Goal: Information Seeking & Learning: Compare options

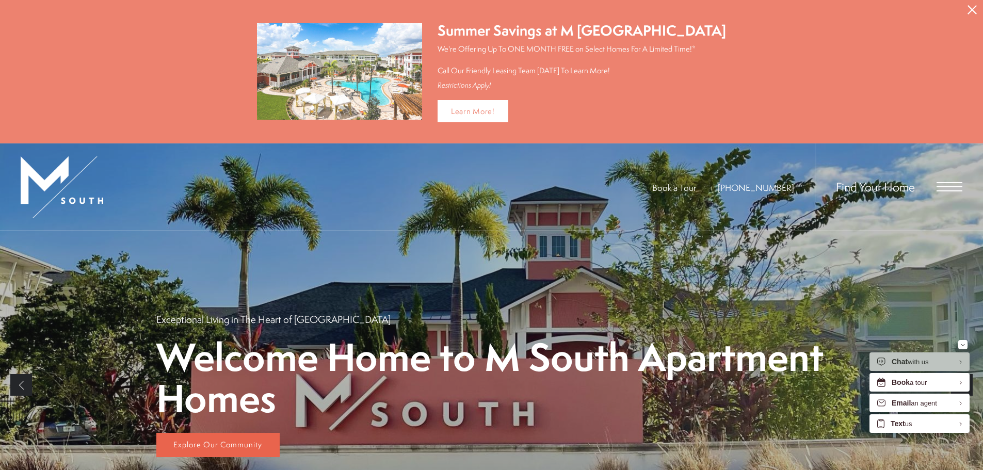
click at [696, 183] on span "Book a Tour" at bounding box center [674, 188] width 44 height 12
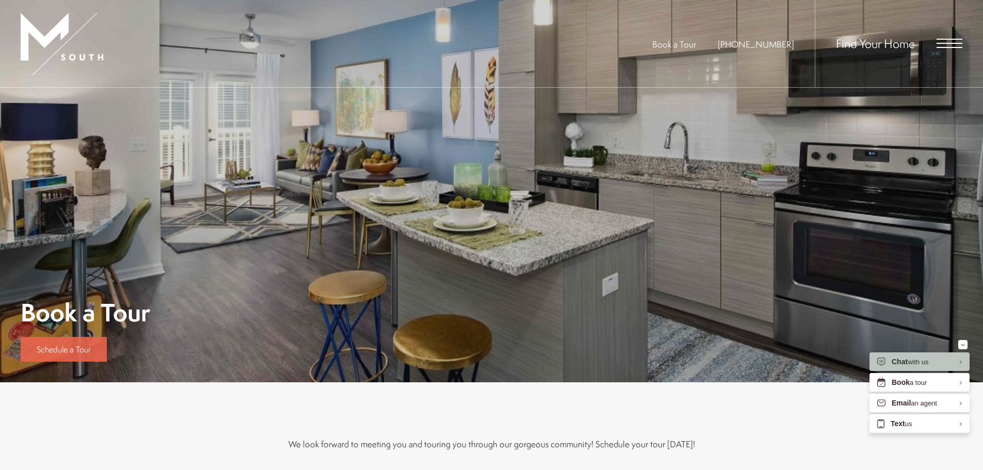
click at [47, 351] on span "Schedule a Tour" at bounding box center [64, 349] width 54 height 11
click at [684, 42] on span "Book a Tour" at bounding box center [674, 44] width 44 height 12
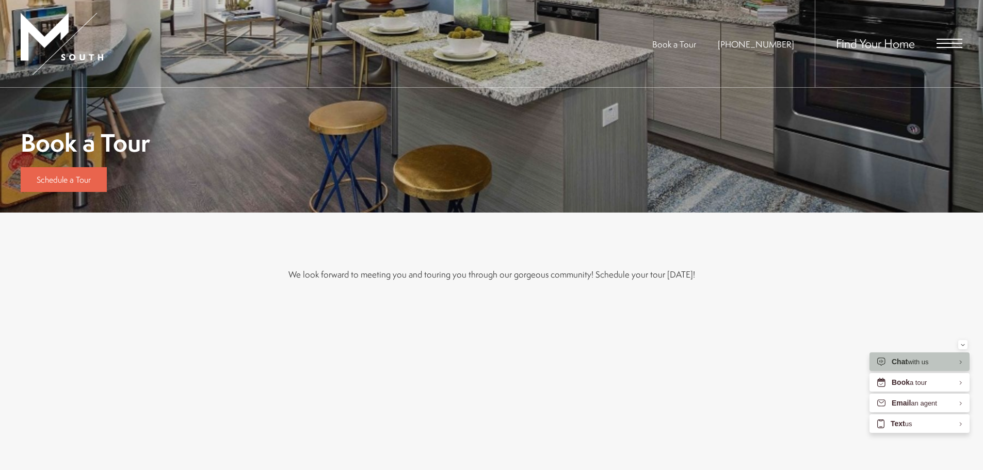
scroll to position [309, 0]
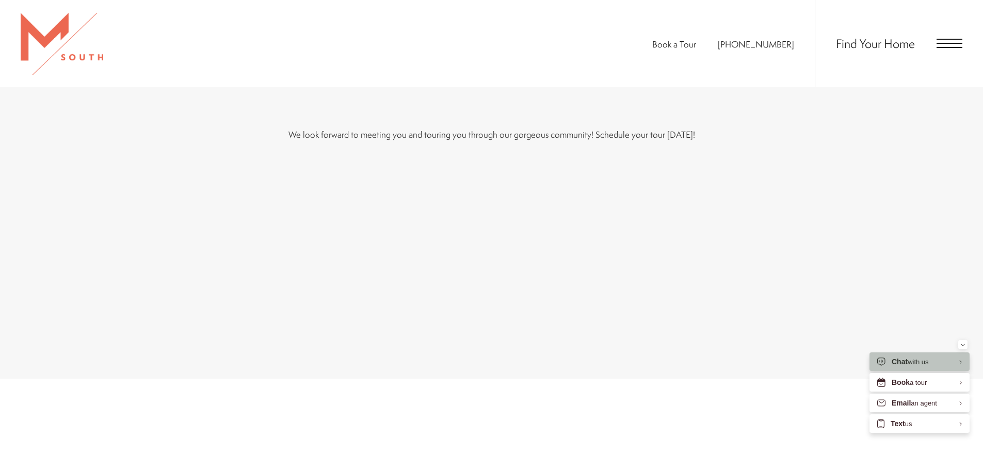
click at [187, 227] on div "We look forward to meeting you and touring you through our gorgeous community! …" at bounding box center [491, 226] width 983 height 306
click at [559, 146] on div "We look forward to meeting you and touring you through our gorgeous community! …" at bounding box center [491, 226] width 567 height 306
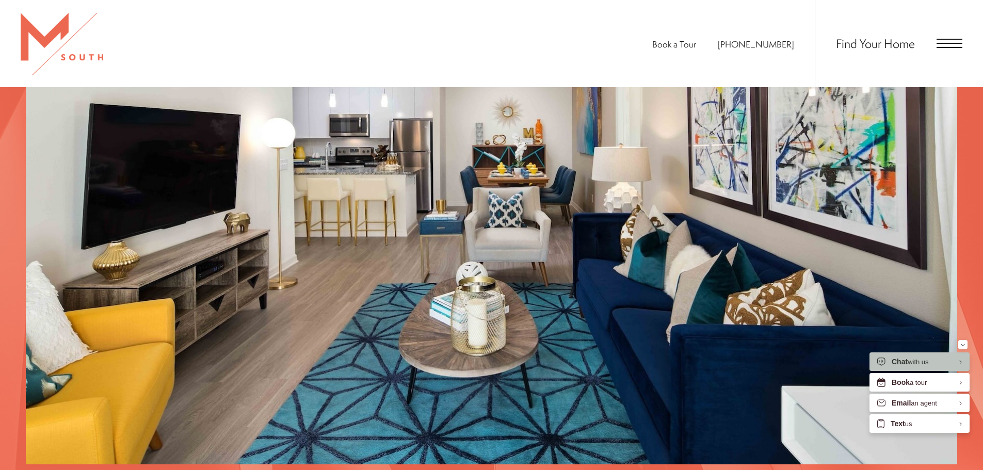
scroll to position [1117, 0]
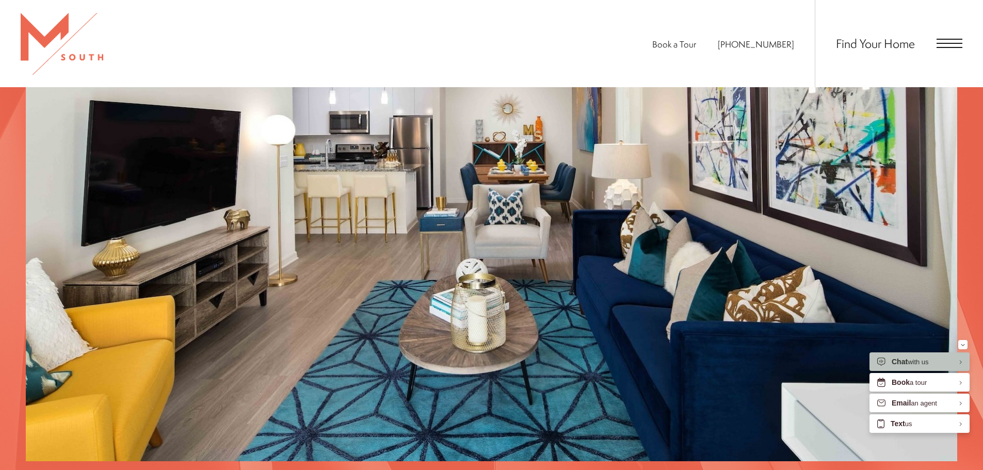
click at [884, 50] on span "Find Your Home" at bounding box center [875, 43] width 79 height 17
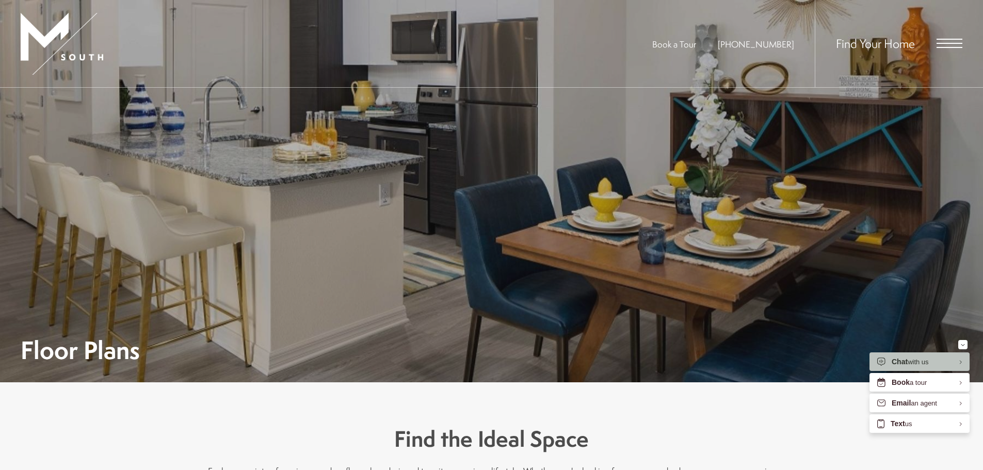
click at [909, 42] on span "Find Your Home" at bounding box center [875, 43] width 79 height 17
click at [947, 46] on span "Open Menu" at bounding box center [949, 43] width 26 height 9
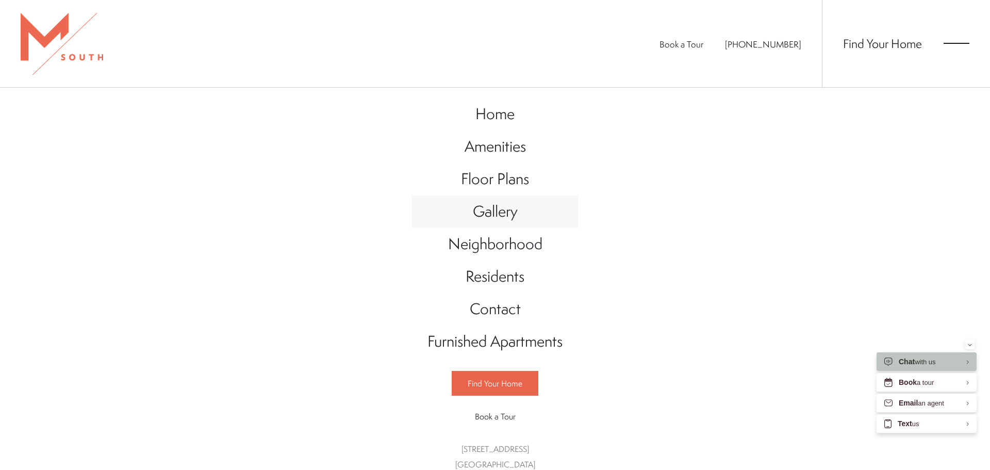
click at [513, 204] on span "Gallery" at bounding box center [495, 211] width 45 height 21
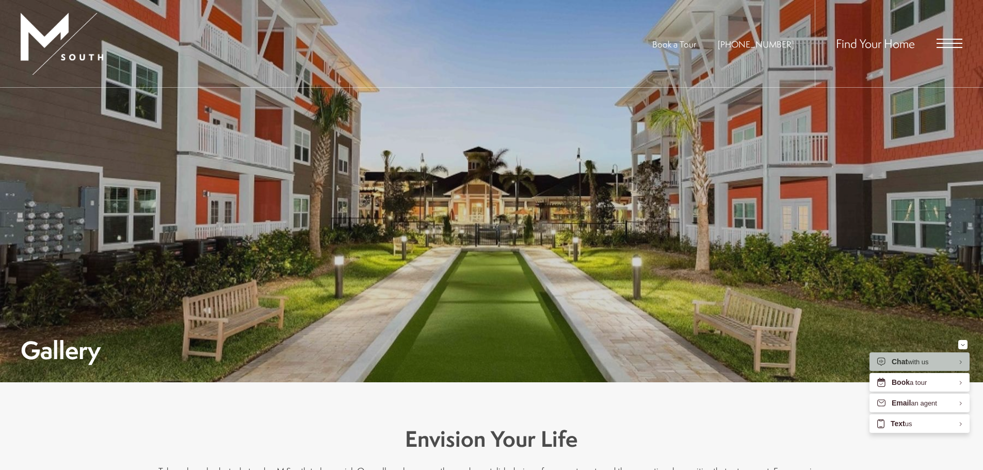
click at [949, 49] on div "Find Your Home" at bounding box center [888, 43] width 148 height 87
click at [937, 51] on div "Find Your Home" at bounding box center [888, 43] width 148 height 87
click at [965, 43] on div "Book a Tour 813-570-8014 Find Your Home" at bounding box center [491, 44] width 983 height 88
click at [955, 43] on span "Open Menu" at bounding box center [949, 43] width 26 height 1
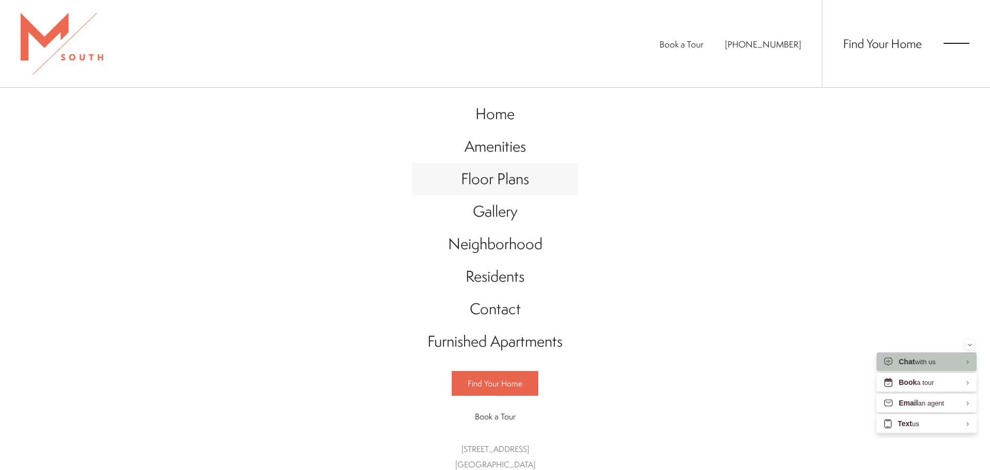
click at [536, 187] on link "Floor Plans" at bounding box center [495, 179] width 166 height 32
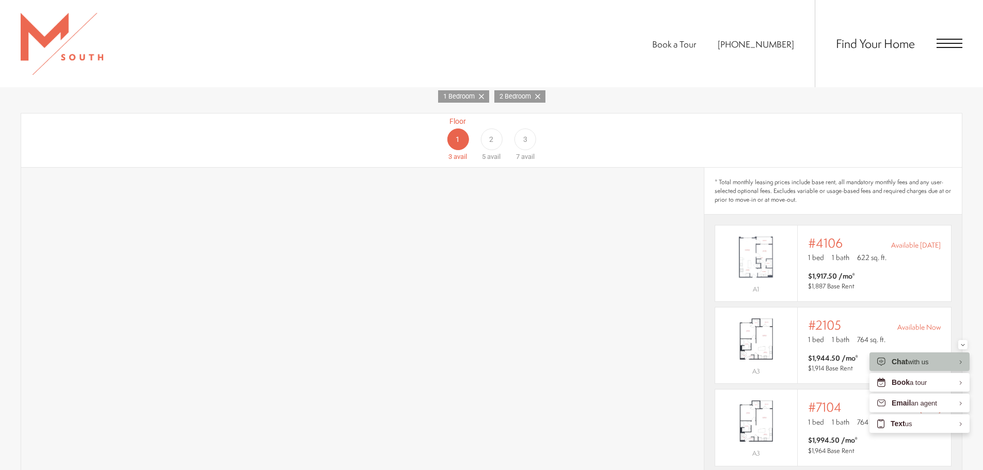
scroll to position [722, 0]
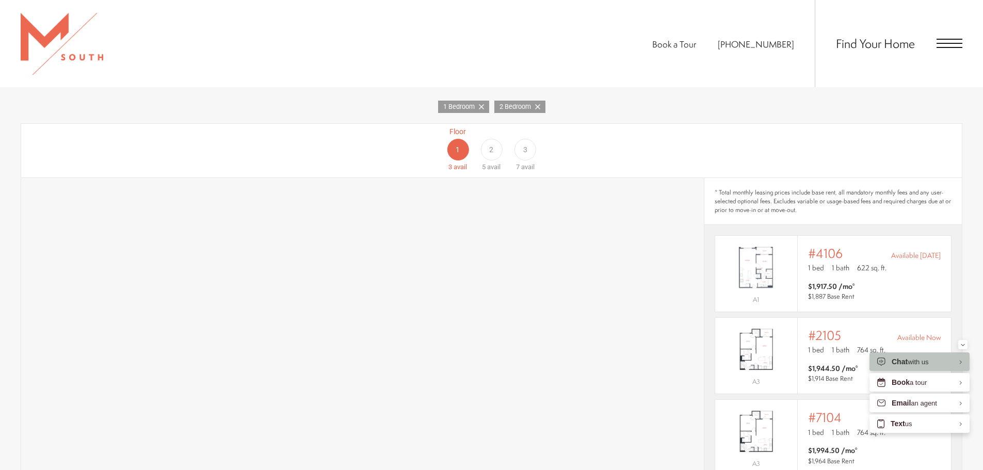
click at [496, 139] on div "2" at bounding box center [491, 150] width 22 height 22
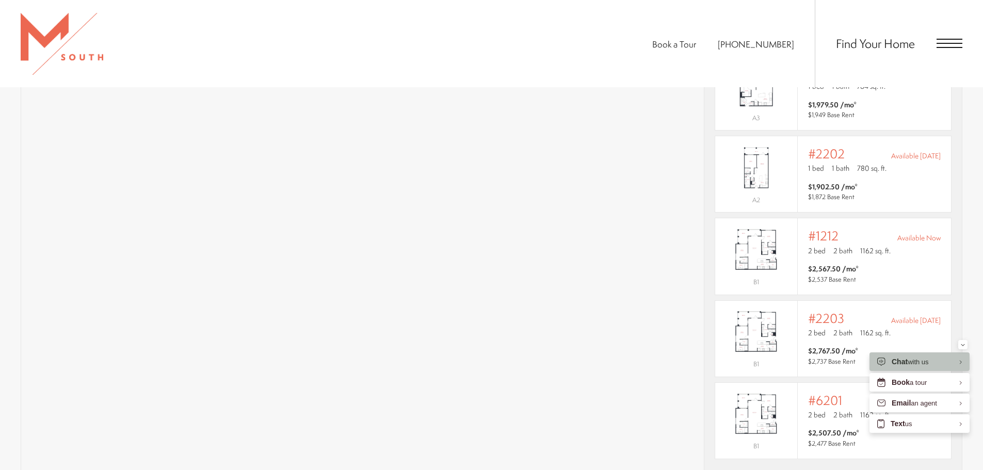
scroll to position [914, 0]
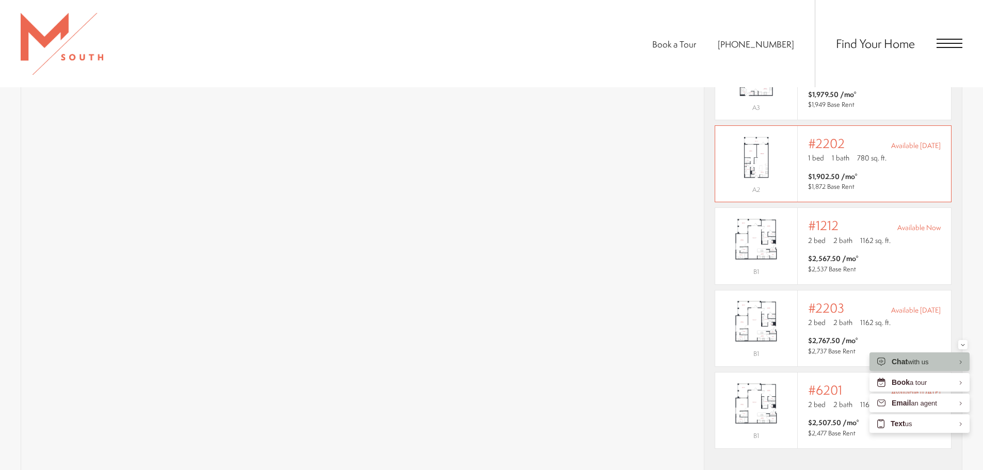
click at [916, 171] on span "$1,902.50 /mo* $1,872 Base Rent" at bounding box center [874, 181] width 133 height 21
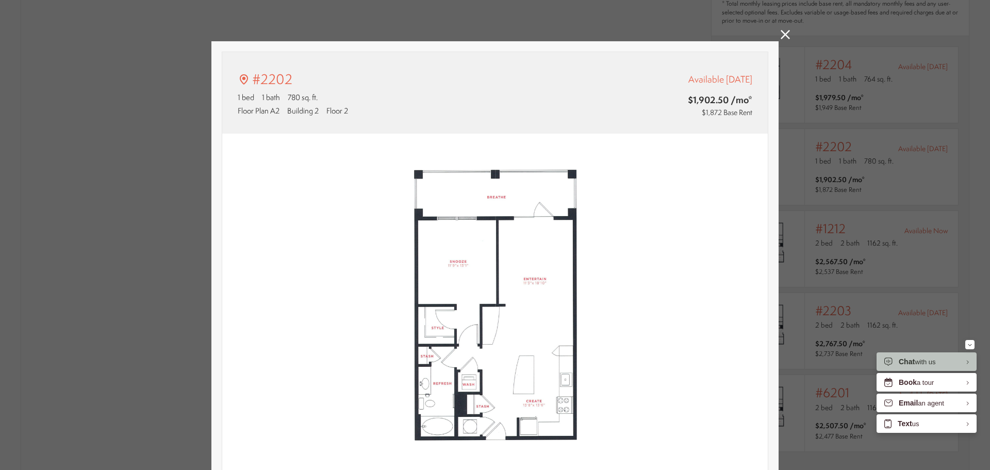
type input "**********"
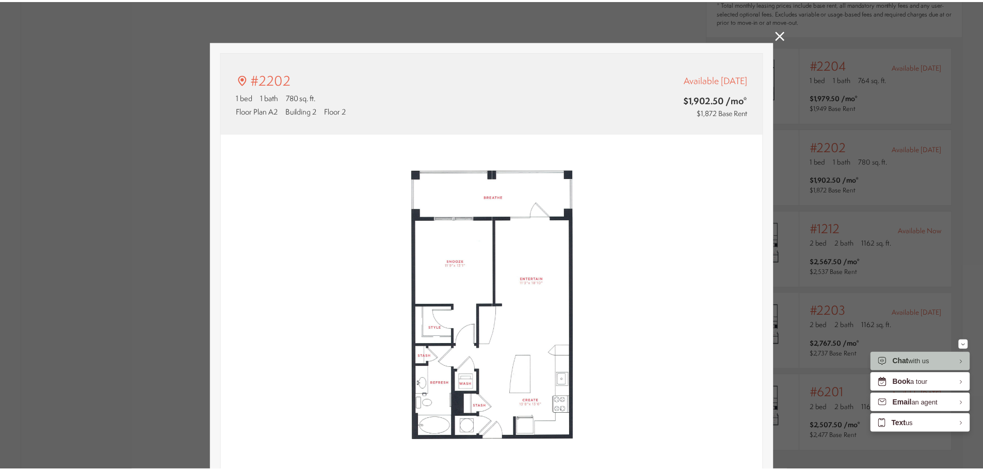
scroll to position [914, 0]
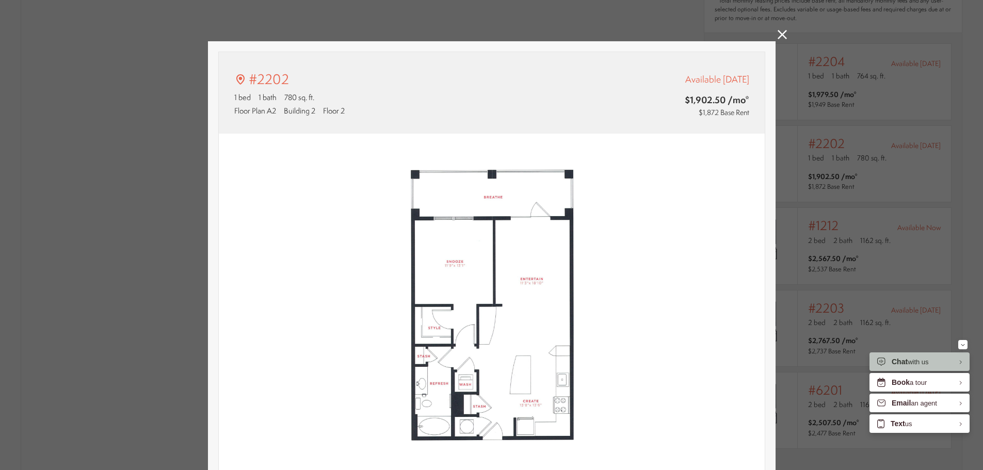
click at [943, 98] on div "#2202 1 bed 1 bath 780 sq. ft. Floor Plan A2 Building 2 Floor 2 Available [DATE…" at bounding box center [491, 235] width 983 height 470
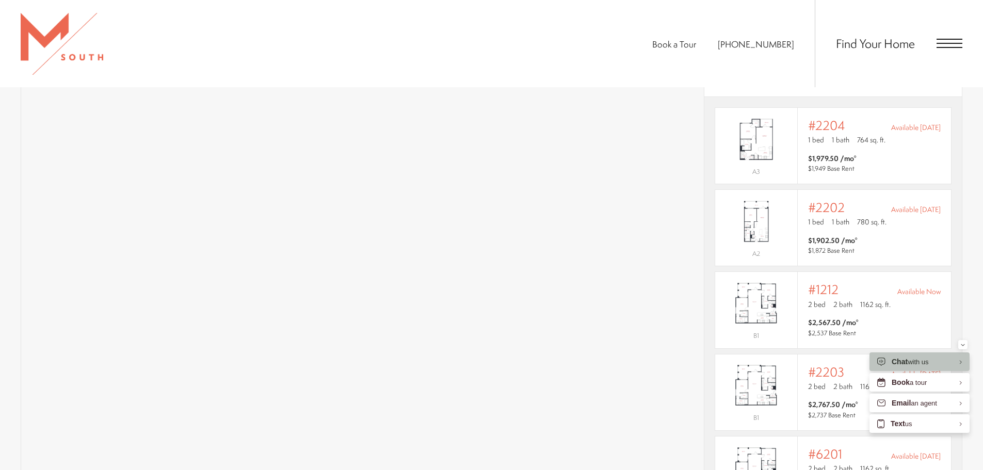
scroll to position [705, 0]
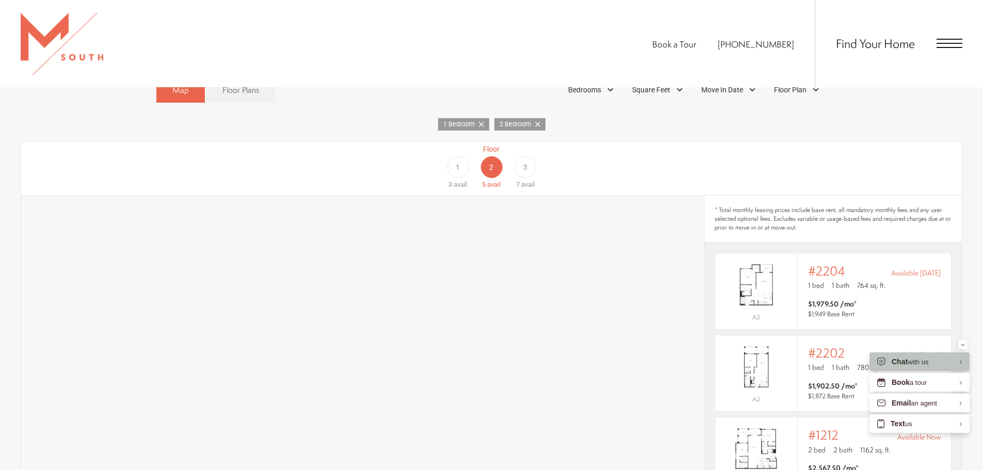
click at [524, 162] on span "3" at bounding box center [525, 167] width 4 height 11
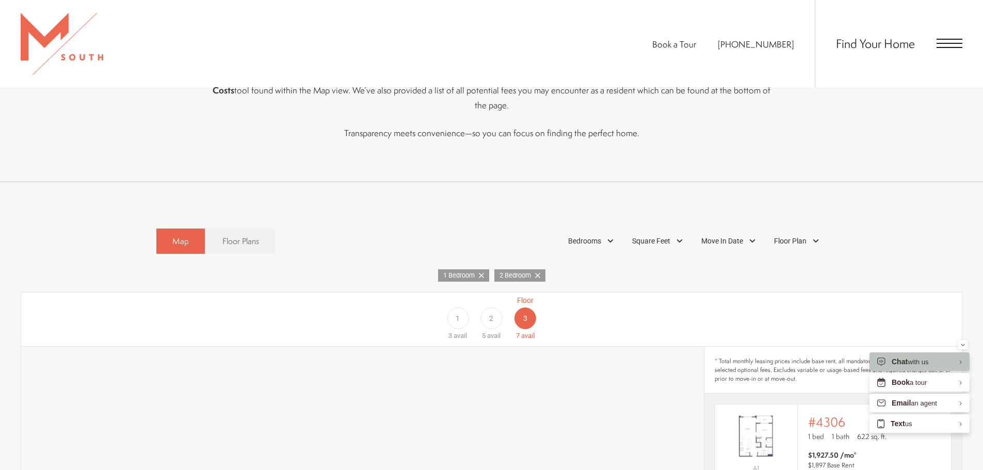
scroll to position [550, 0]
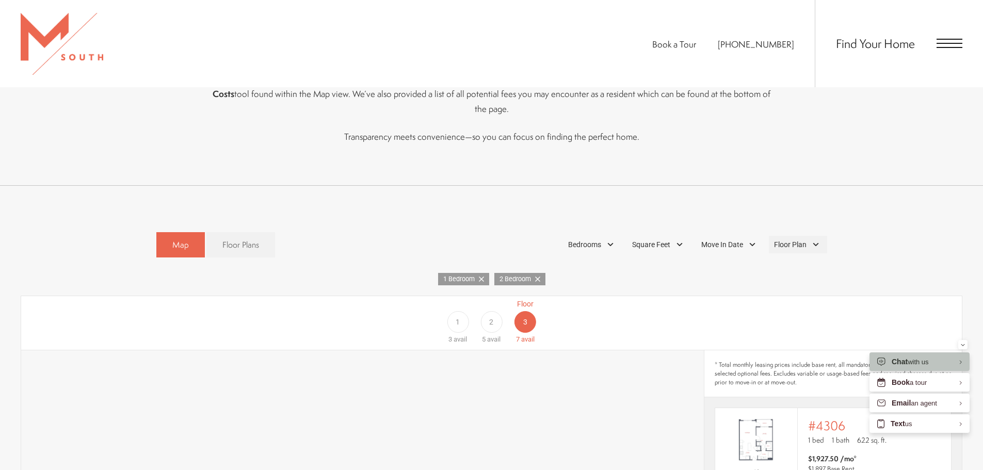
click at [782, 239] on span "Floor Plan" at bounding box center [790, 244] width 32 height 11
click at [762, 286] on span "A3" at bounding box center [764, 291] width 25 height 11
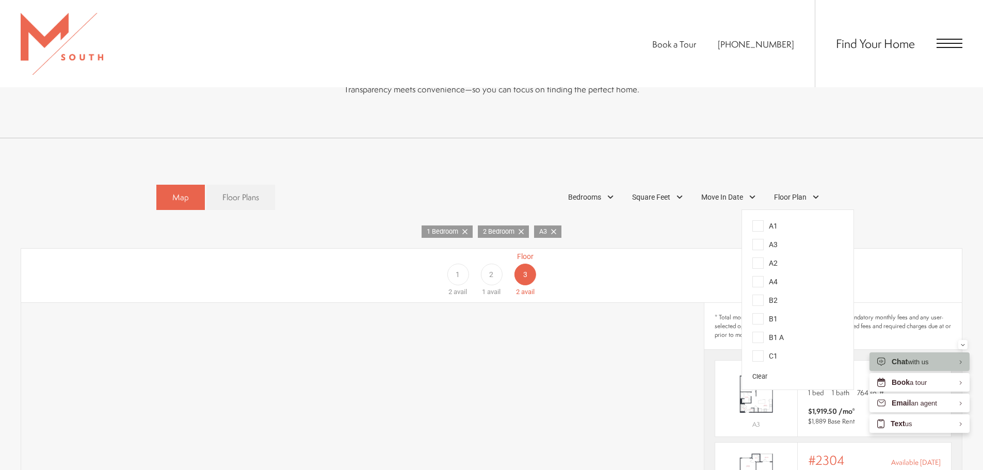
scroll to position [653, 0]
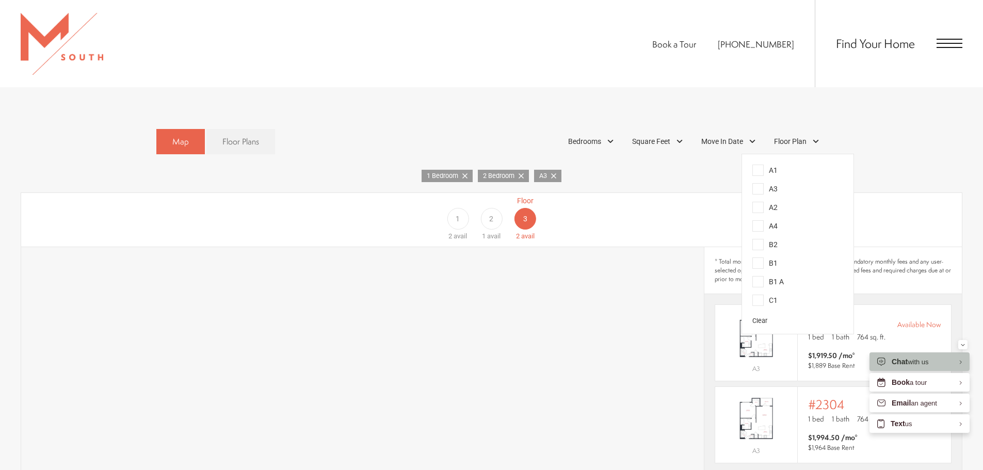
click at [610, 205] on div "Floor 1 2 avail Floor 2 1 avail Floor 3 2 avail" at bounding box center [911, 218] width 940 height 46
click at [956, 195] on div "Floor 1 2 avail Floor 2 1 avail Floor 3 2 avail" at bounding box center [911, 218] width 940 height 46
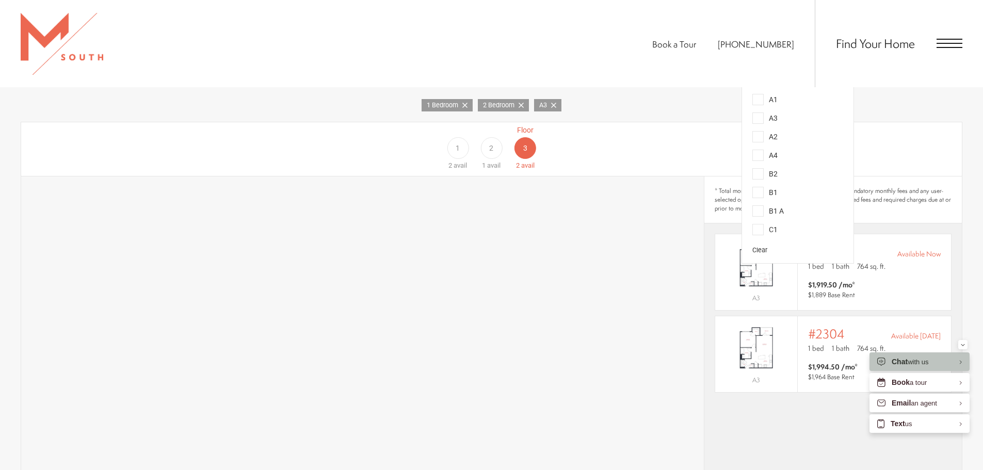
scroll to position [731, 0]
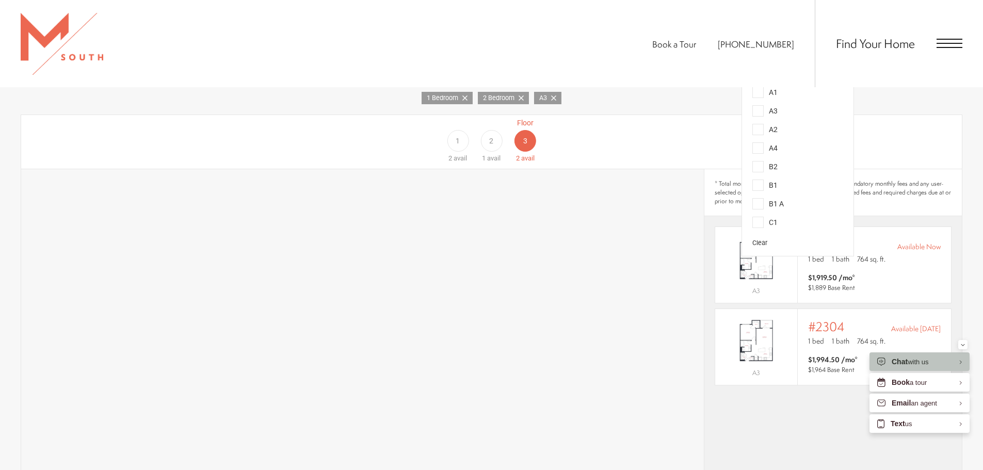
click at [758, 124] on span "A2" at bounding box center [764, 129] width 25 height 11
click at [762, 142] on span "A4" at bounding box center [764, 147] width 25 height 11
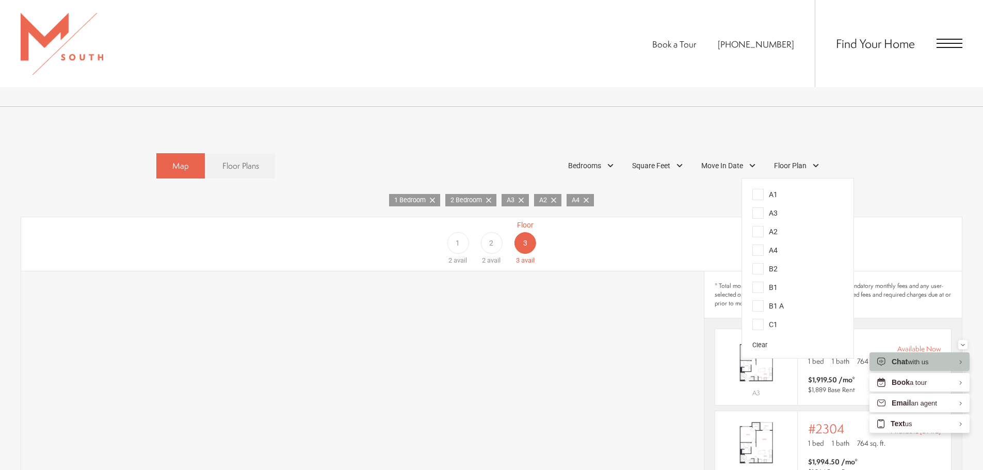
scroll to position [628, 0]
click at [758, 190] on span "A1" at bounding box center [764, 195] width 25 height 11
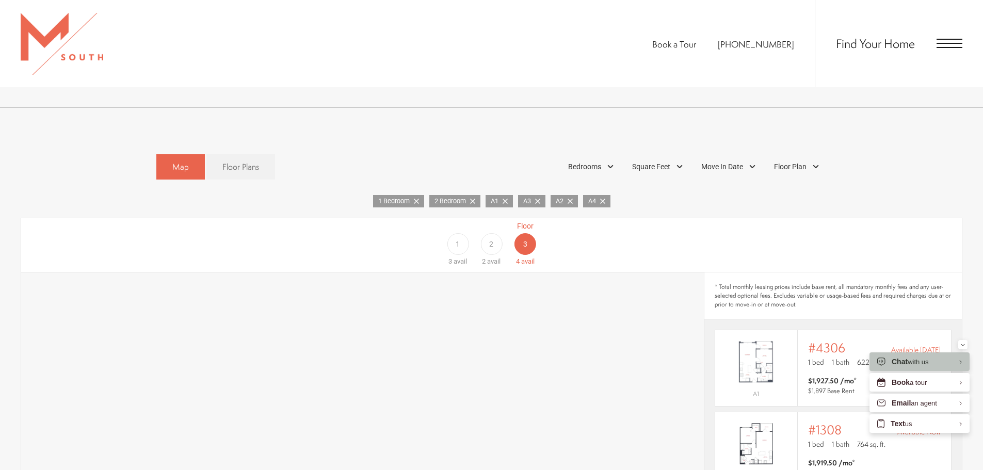
click at [468, 197] on span "2 Bedroom" at bounding box center [452, 202] width 36 height 10
drag, startPoint x: 441, startPoint y: 186, endPoint x: 443, endPoint y: 179, distance: 7.4
click at [442, 199] on icon at bounding box center [444, 201] width 5 height 5
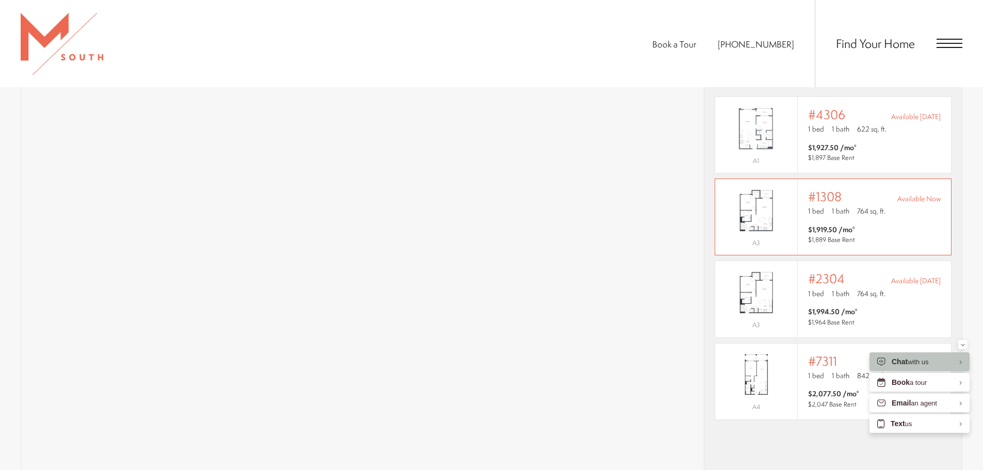
scroll to position [912, 0]
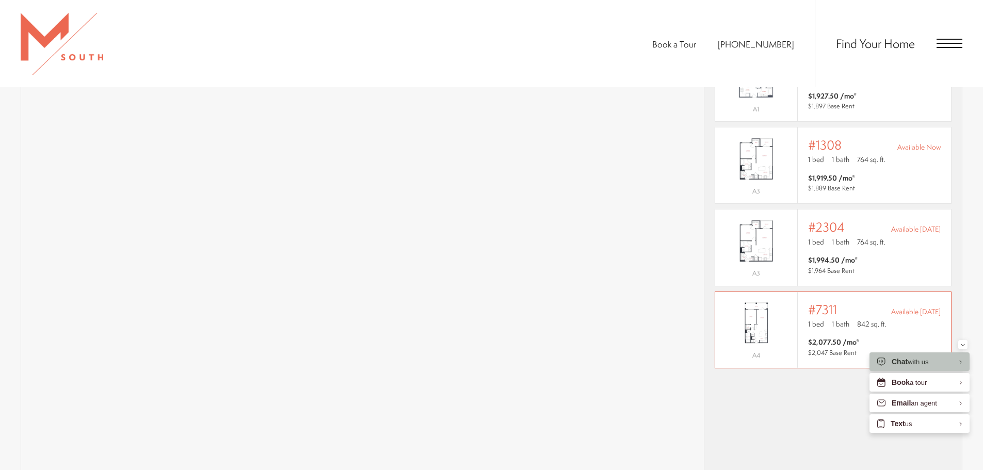
click at [893, 337] on span "$2,077.50 /mo* $2,047 Base Rent" at bounding box center [874, 347] width 133 height 21
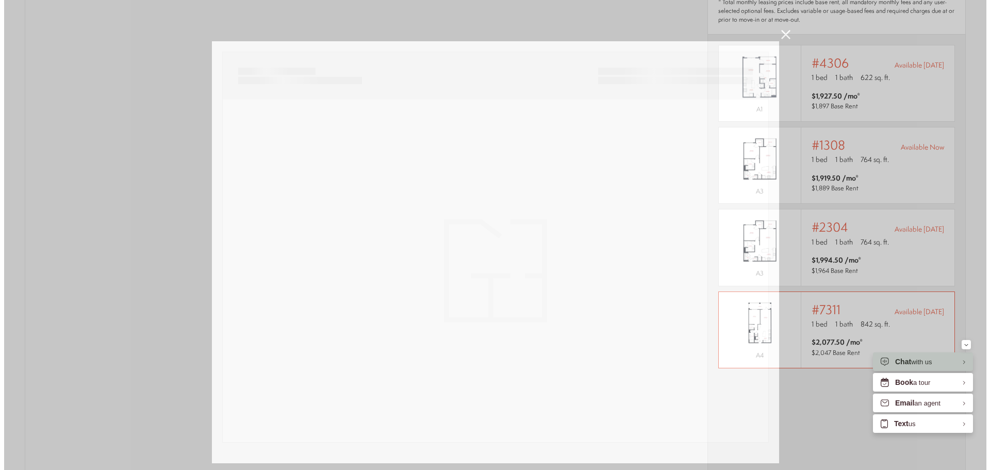
scroll to position [0, 0]
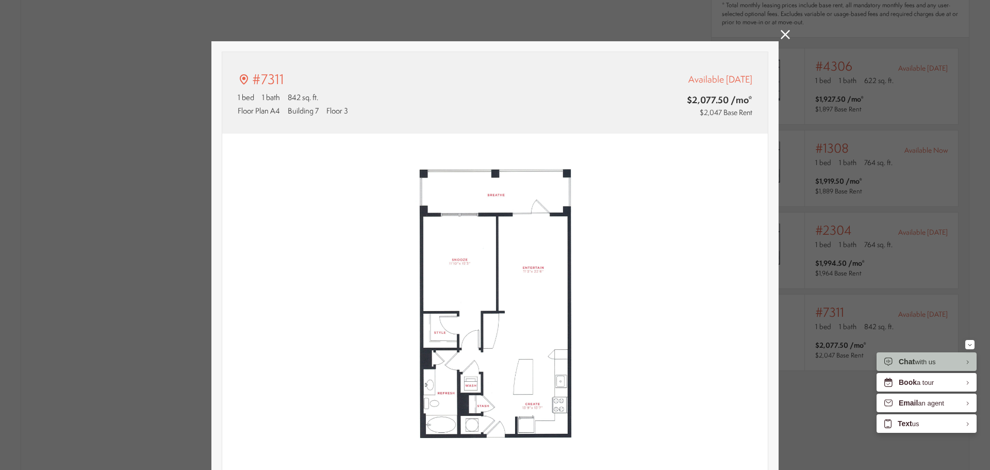
type input "**********"
click at [836, 140] on div "#7311 1 bed 1 bath 842 sq. ft. Floor Plan A4 Building 7 Floor 3 Available [DATE…" at bounding box center [495, 235] width 990 height 470
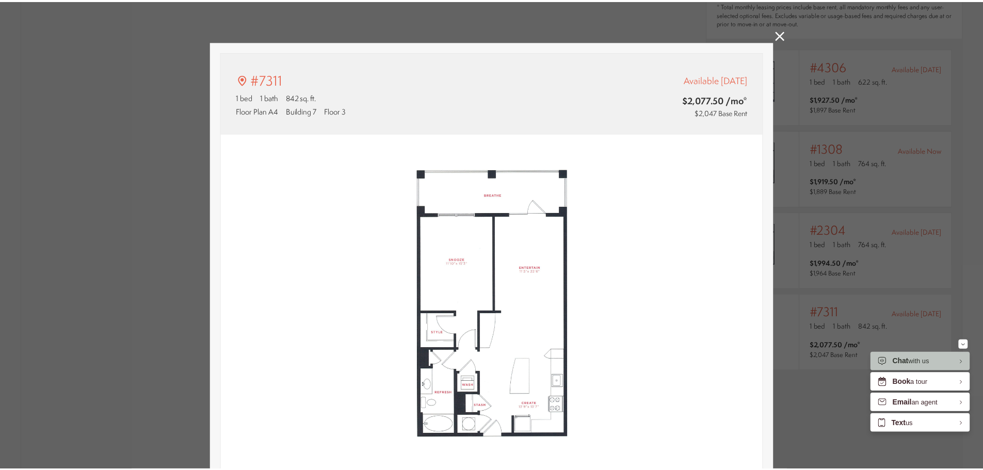
scroll to position [912, 0]
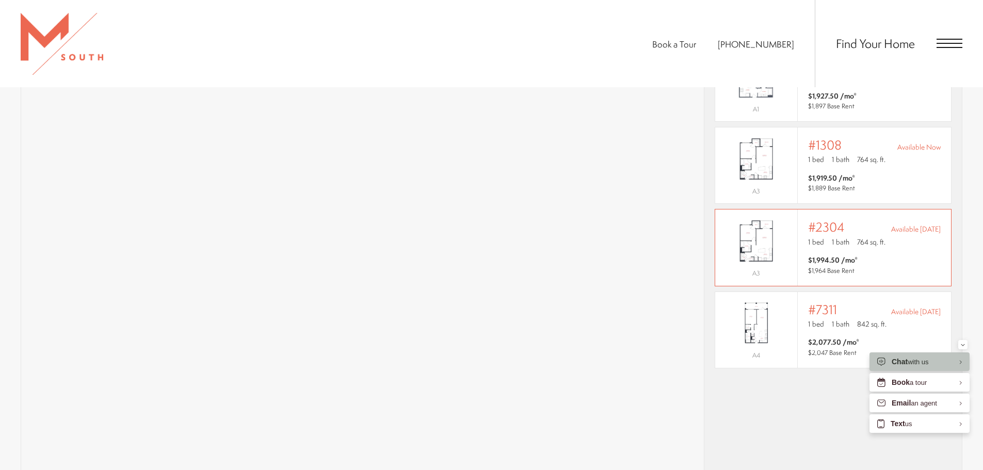
click at [897, 255] on span "$1,994.50 /mo* $1,964 Base Rent" at bounding box center [874, 265] width 133 height 21
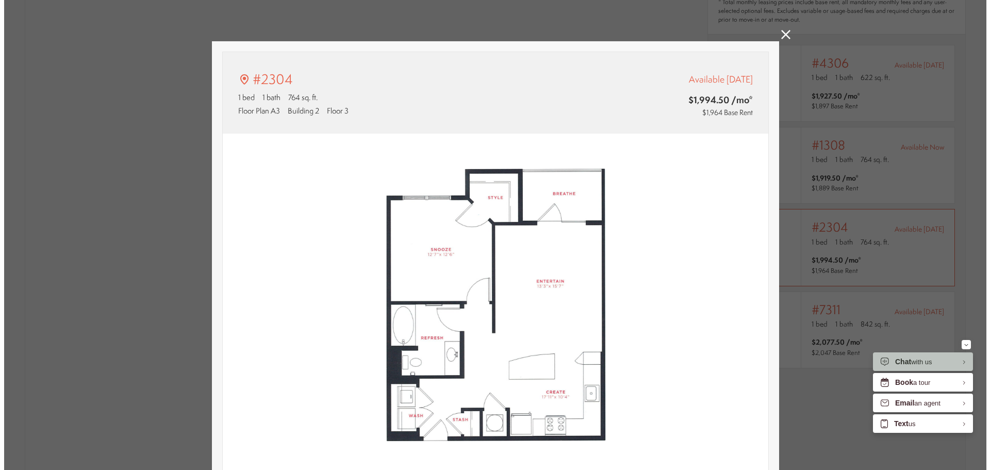
scroll to position [0, 0]
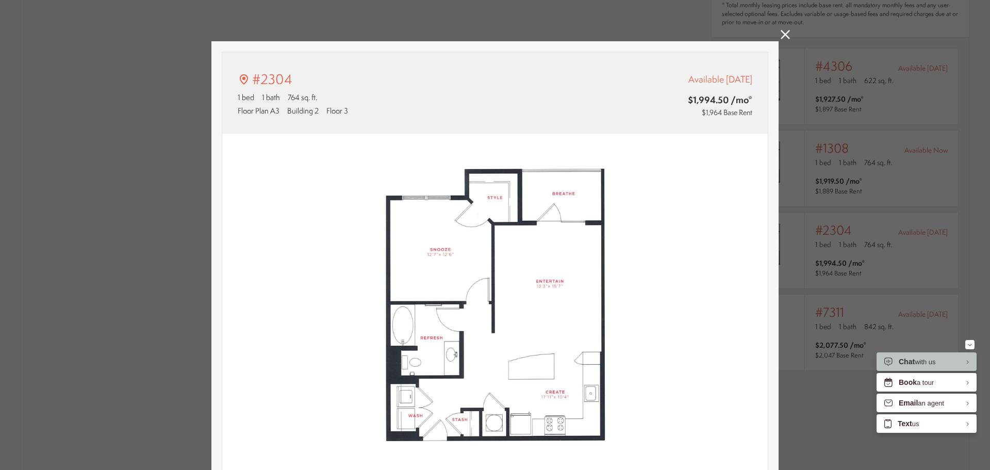
type input "**********"
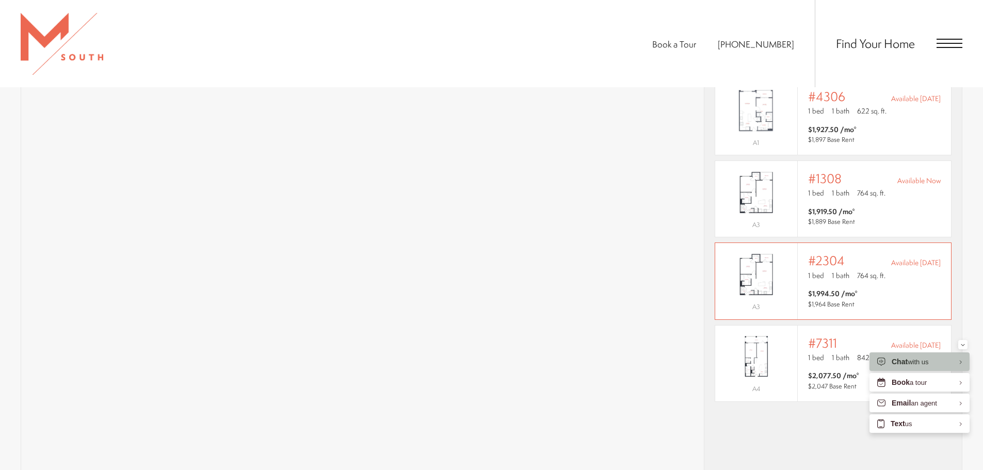
scroll to position [861, 0]
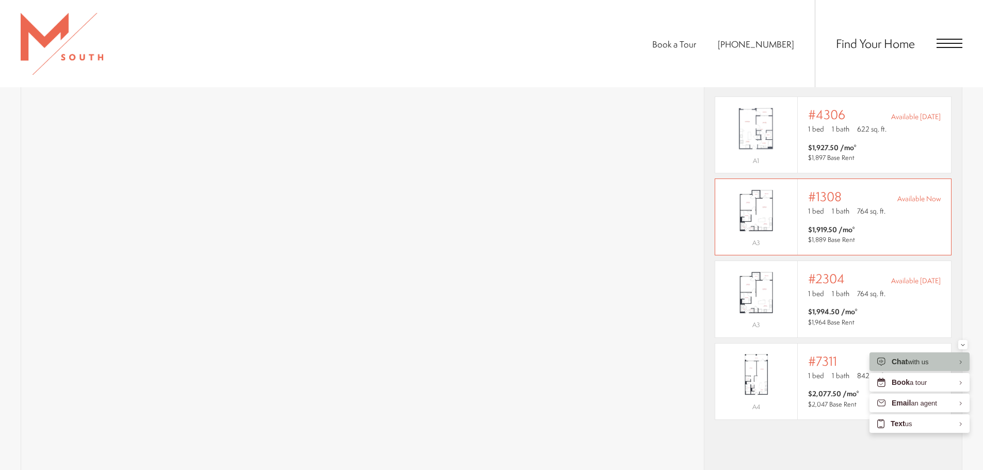
click at [800, 211] on div "Outside price filter range #1308 Available Now 1 bed 1 bath 764 sq. ft. $1,919.…" at bounding box center [873, 217] width 153 height 76
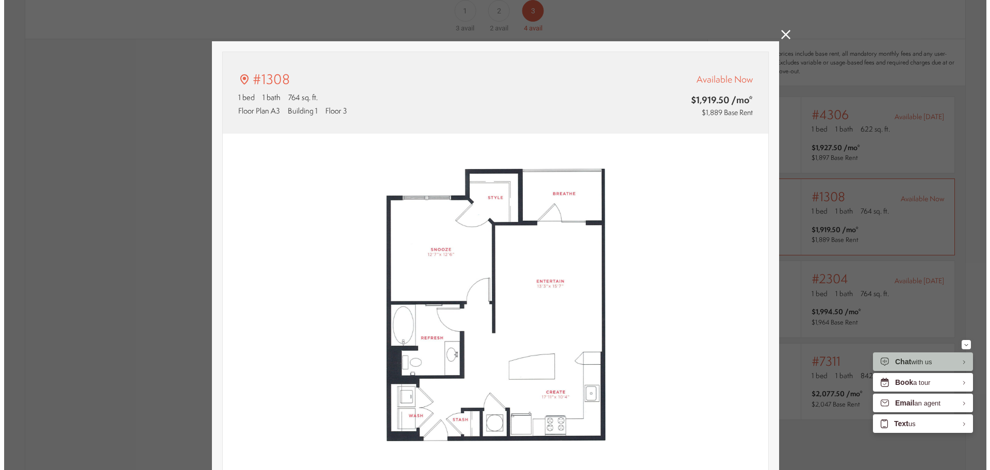
scroll to position [0, 0]
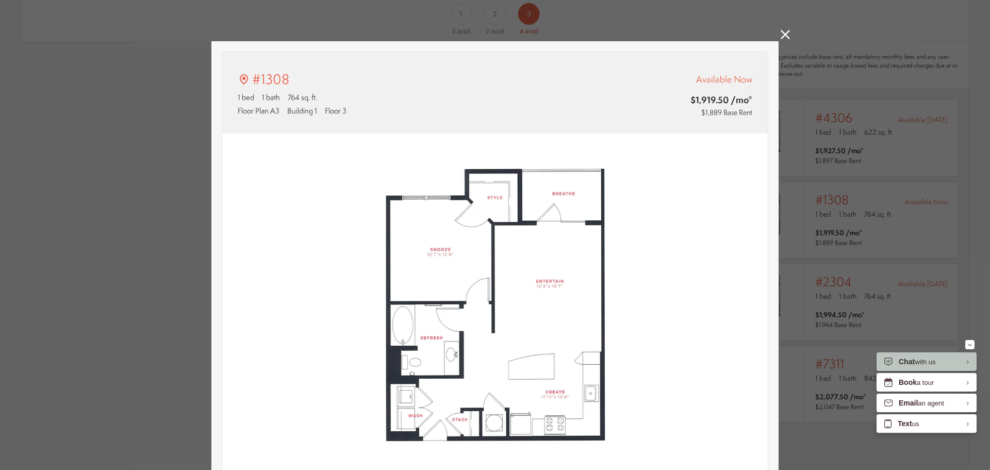
type input "**********"
click at [845, 223] on div "#1308 1 bed 1 bath 764 sq. ft. Floor Plan A3 Building 1 Floor 3 Available Now $…" at bounding box center [495, 235] width 990 height 470
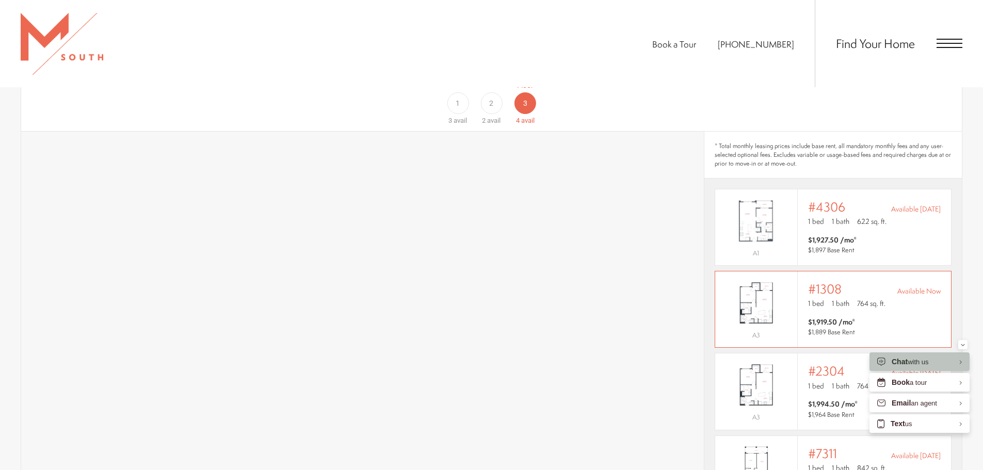
scroll to position [655, 0]
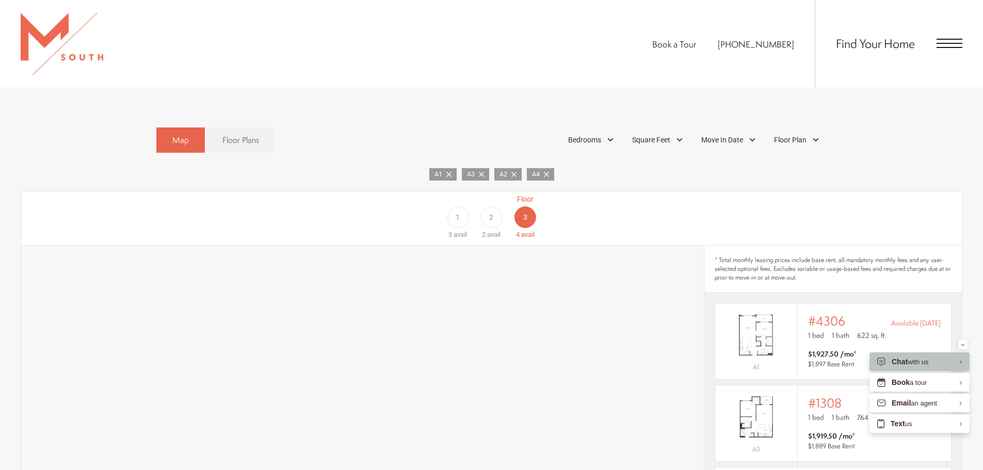
click at [888, 194] on div "Floor 1 3 avail Floor 2 2 avail Floor 3 4 avail" at bounding box center [911, 217] width 940 height 46
click at [849, 330] on p "1 bed 1 bath 622 sq. ft." at bounding box center [874, 335] width 133 height 10
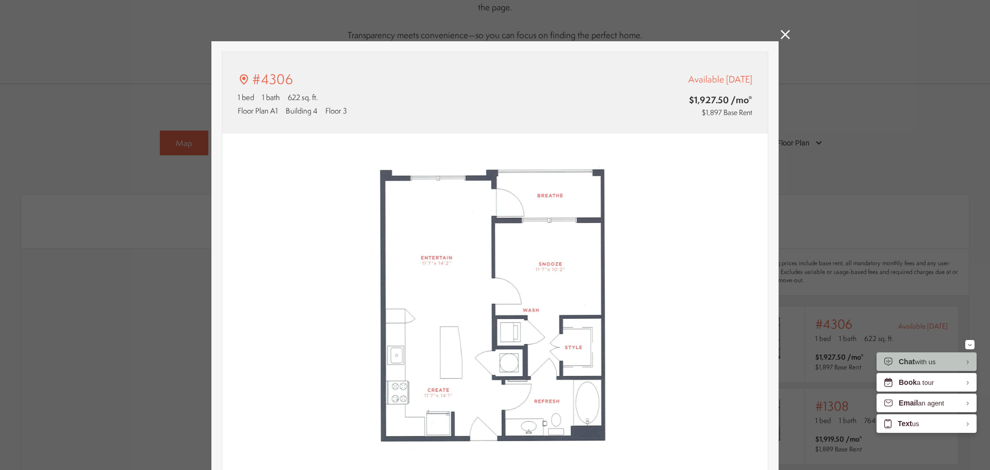
type input "**********"
click at [824, 171] on div "#4306 1 bed 1 bath 622 sq. ft. Floor Plan A1 Building 4 Floor 3 Available [DATE…" at bounding box center [495, 235] width 990 height 470
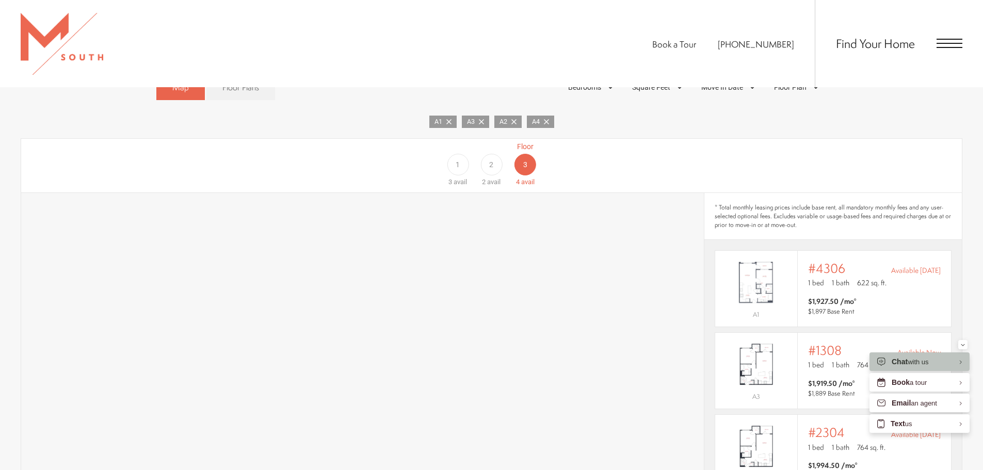
scroll to position [758, 0]
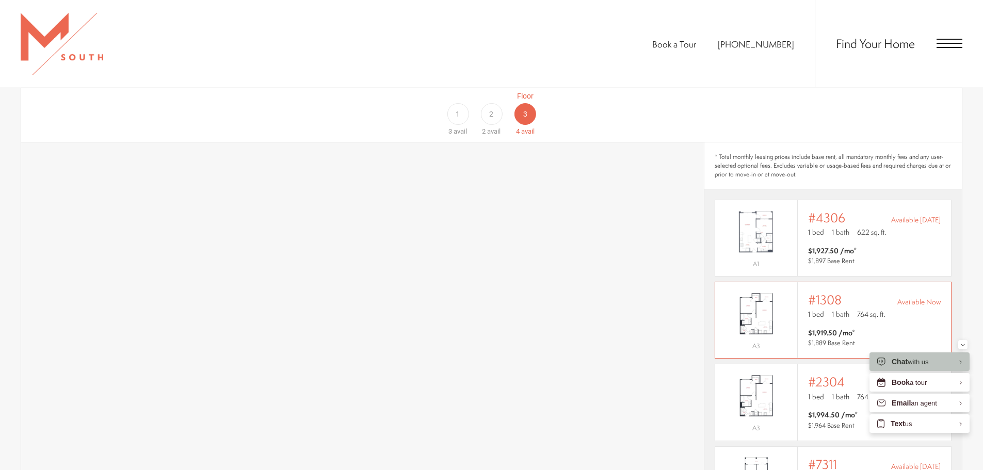
click at [803, 282] on div "Outside price filter range #1308 Available Now 1 bed 1 bath 764 sq. ft. $1,919.…" at bounding box center [873, 320] width 153 height 76
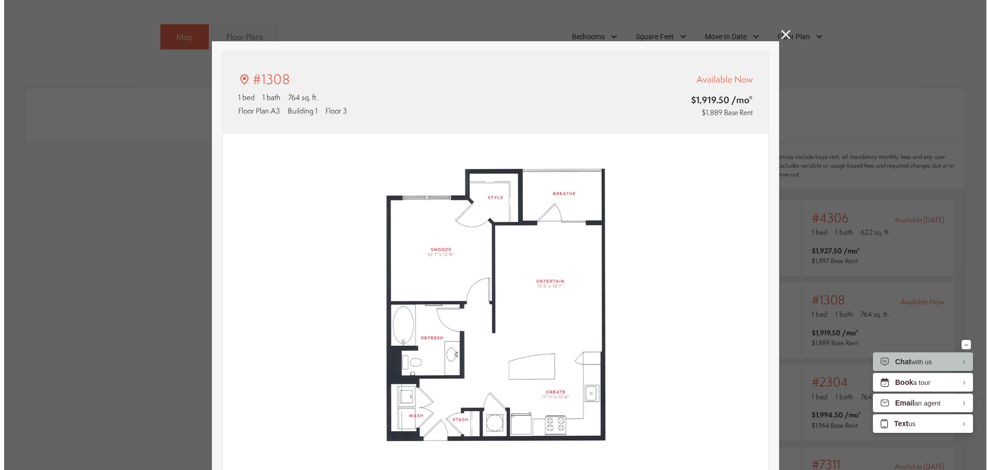
scroll to position [0, 0]
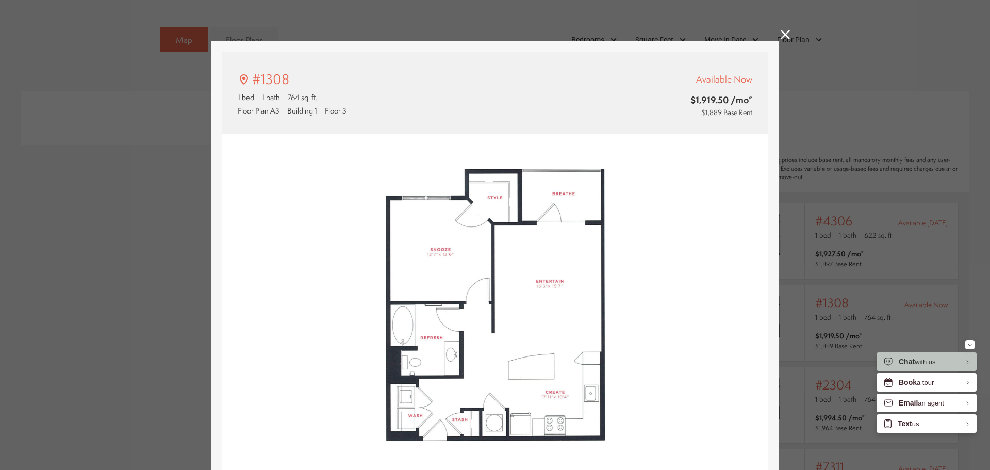
click at [785, 34] on icon at bounding box center [785, 34] width 9 height 9
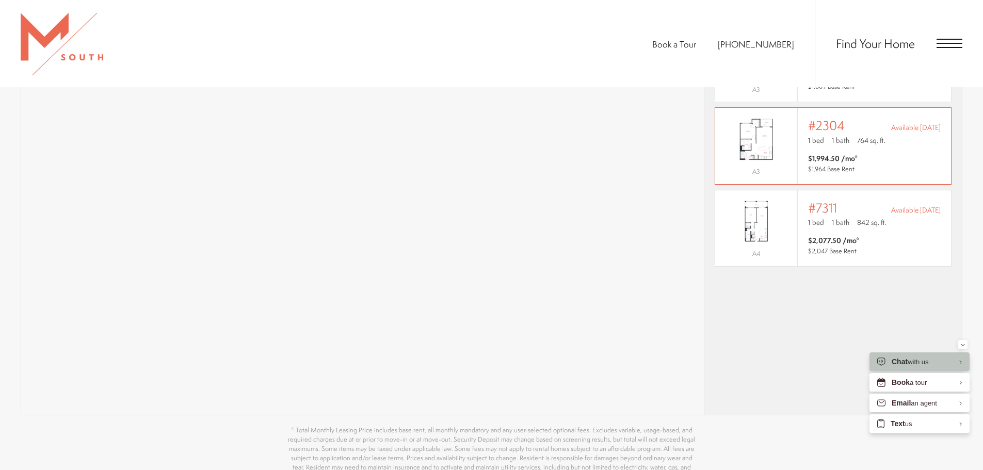
scroll to position [1016, 0]
click at [886, 216] on p "1 bed 1 bath 842 sq. ft." at bounding box center [874, 221] width 133 height 10
click at [860, 367] on div "* Total monthly leasing prices include base rent, all mandatory monthly fees an…" at bounding box center [832, 148] width 257 height 529
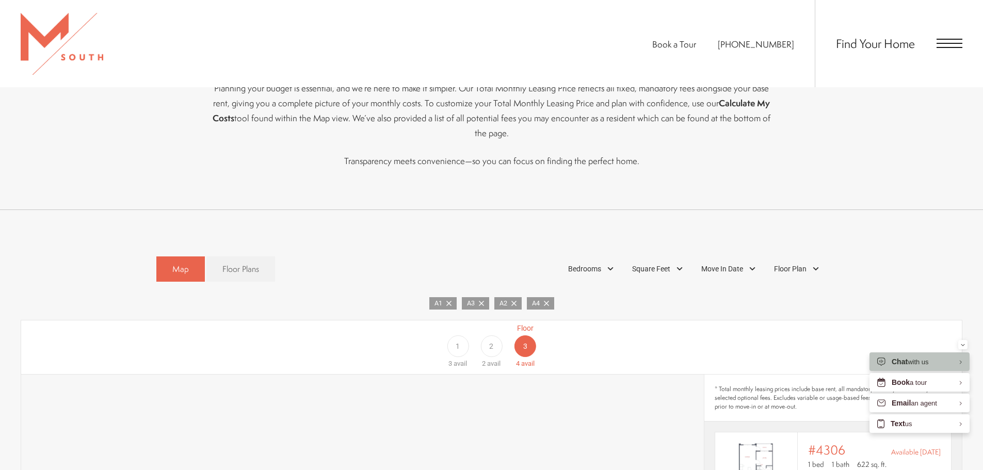
scroll to position [448, 0]
